Goal: Book appointment/travel/reservation

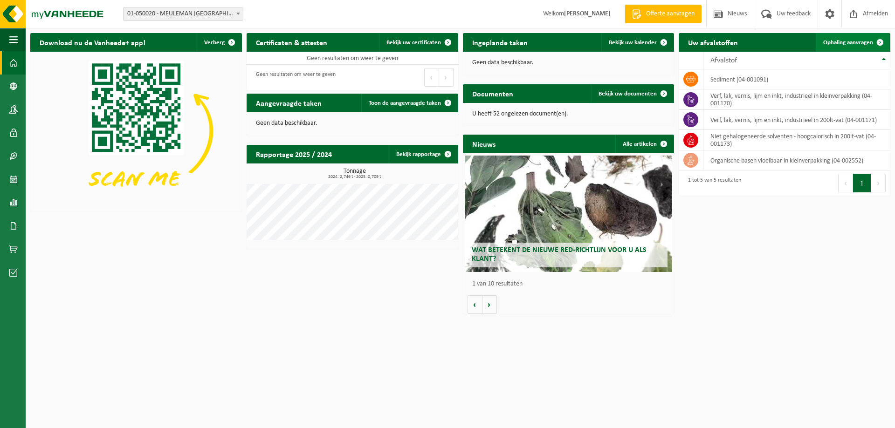
click at [866, 40] on span "Ophaling aanvragen" at bounding box center [848, 43] width 50 height 6
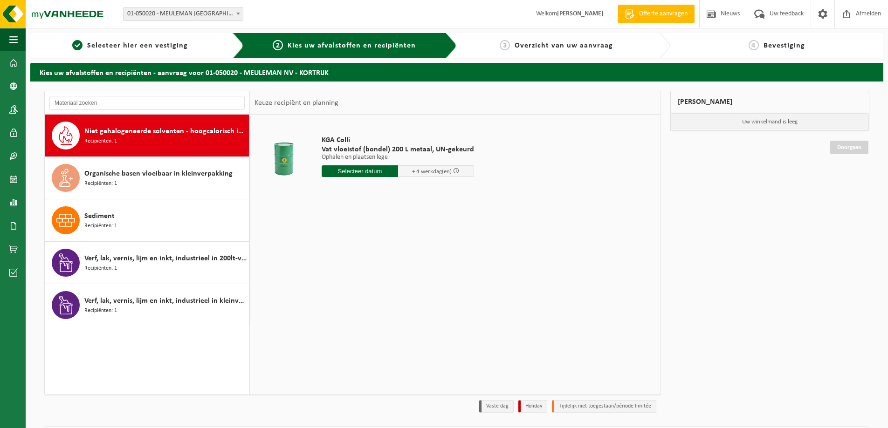
click at [373, 171] on input "text" at bounding box center [360, 172] width 76 height 12
click at [383, 269] on div "21" at bounding box center [380, 269] width 16 height 15
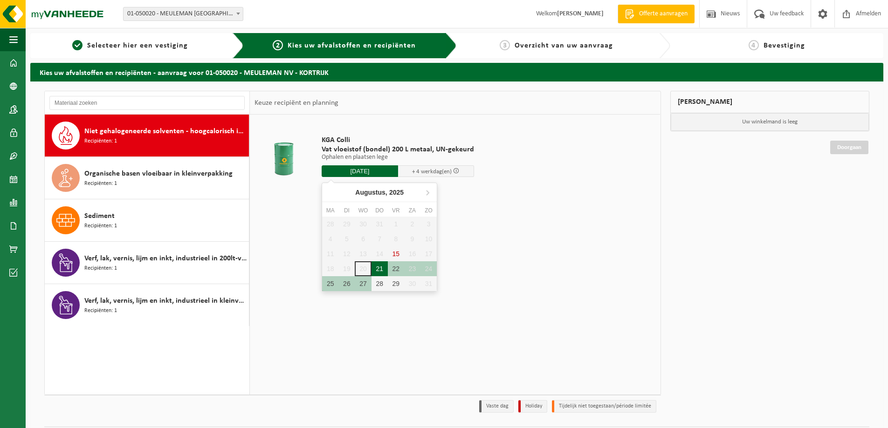
type input "Van 2025-08-21"
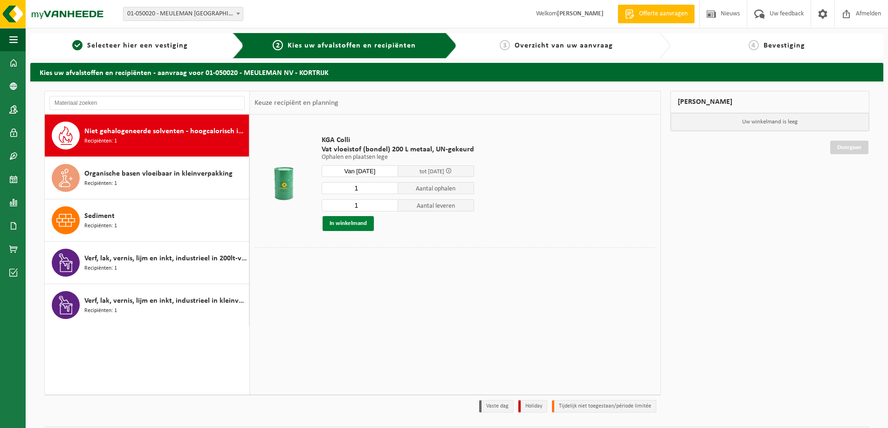
click at [348, 221] on button "In winkelmand" at bounding box center [348, 223] width 51 height 15
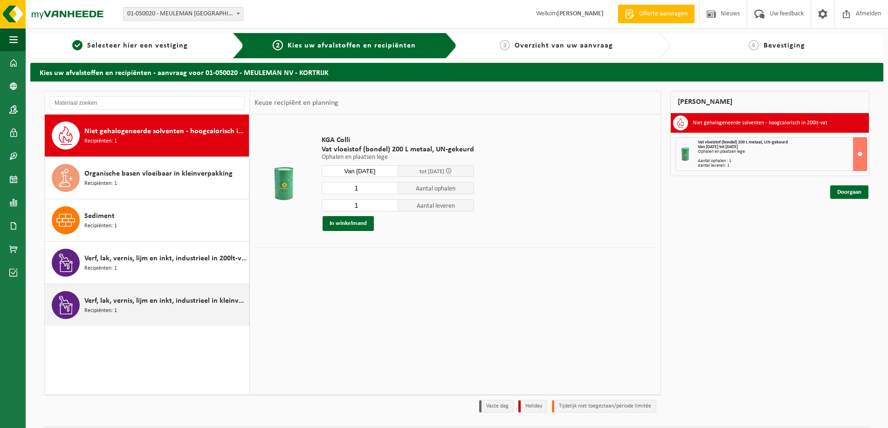
click at [169, 296] on span "Verf, lak, vernis, lijm en inkt, industrieel in kleinverpakking" at bounding box center [165, 301] width 162 height 11
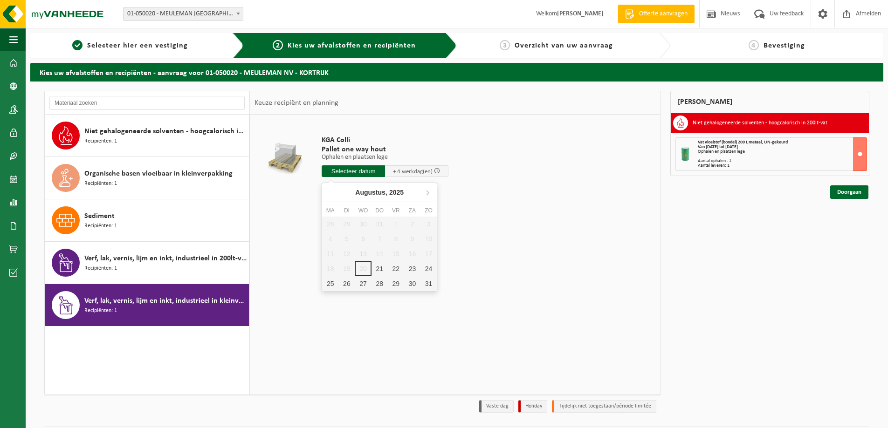
click at [369, 171] on input "text" at bounding box center [353, 172] width 63 height 12
click at [380, 268] on div "21" at bounding box center [380, 269] width 16 height 15
type input "Van 2025-08-21"
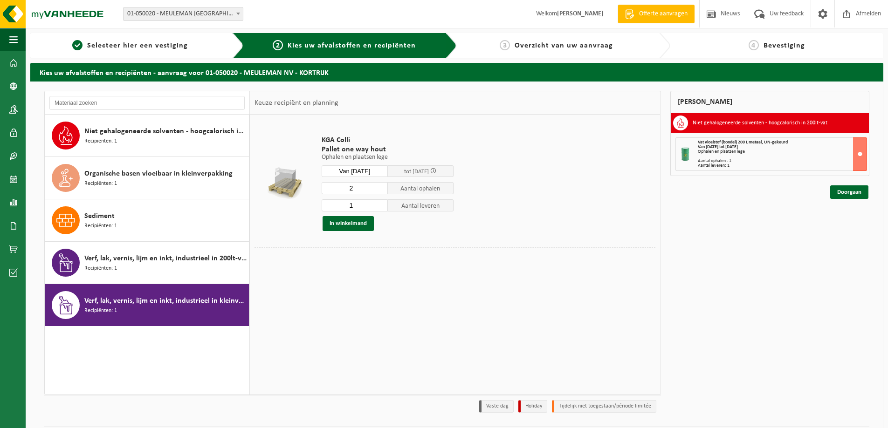
type input "2"
click at [380, 186] on input "2" at bounding box center [355, 188] width 66 height 12
type input "0"
click at [379, 208] on input "0" at bounding box center [355, 206] width 66 height 12
click at [356, 223] on button "In winkelmand" at bounding box center [348, 223] width 51 height 15
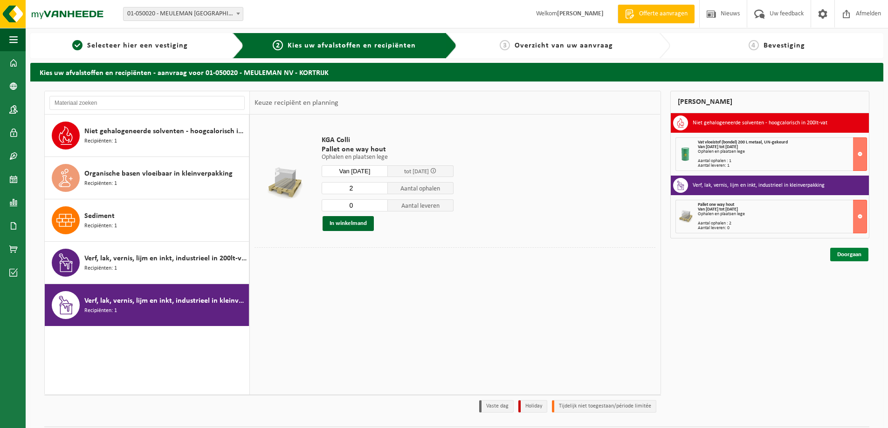
click at [848, 252] on link "Doorgaan" at bounding box center [849, 255] width 38 height 14
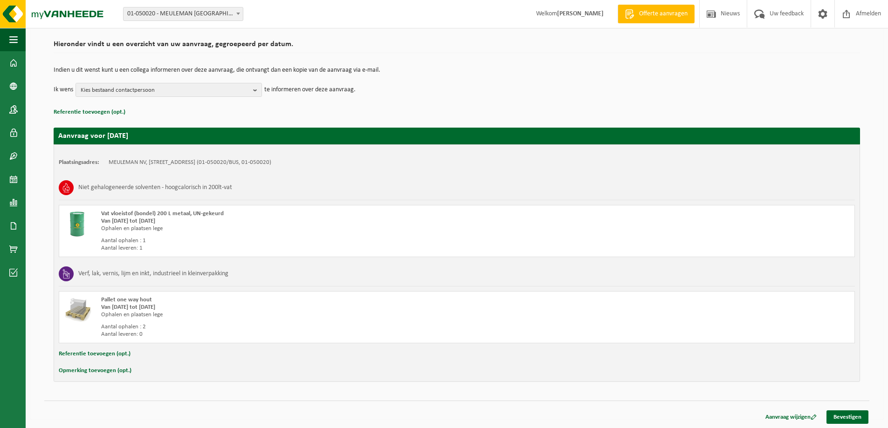
scroll to position [65, 0]
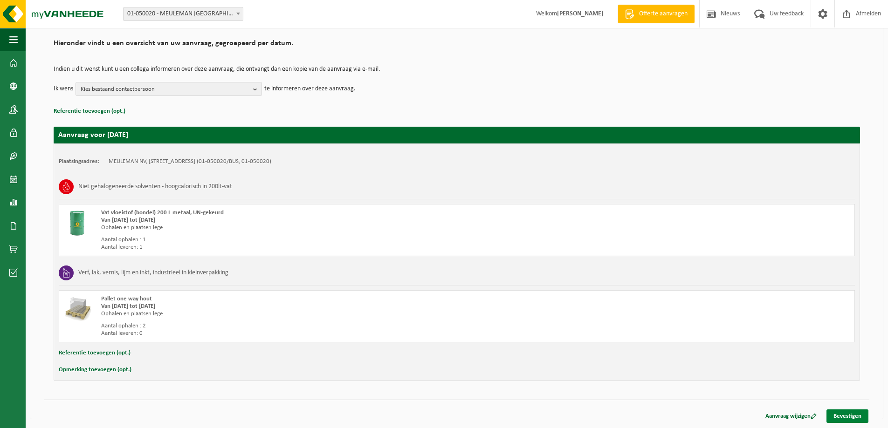
click at [845, 415] on link "Bevestigen" at bounding box center [848, 417] width 42 height 14
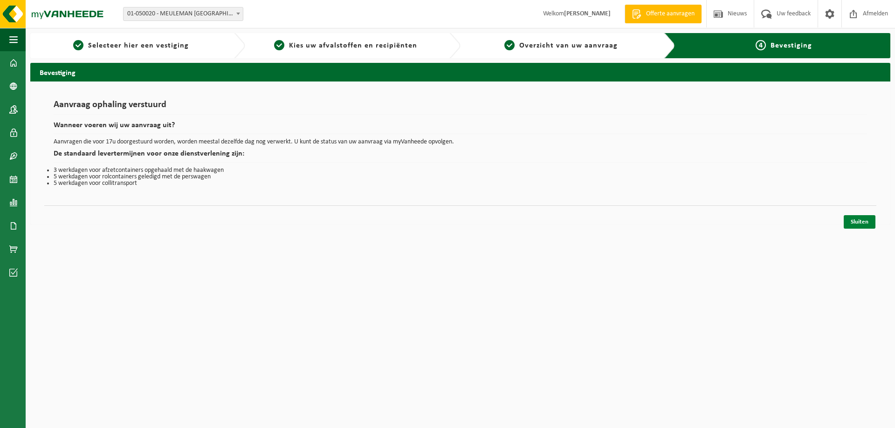
click at [861, 221] on link "Sluiten" at bounding box center [860, 222] width 32 height 14
